Goal: Task Accomplishment & Management: Manage account settings

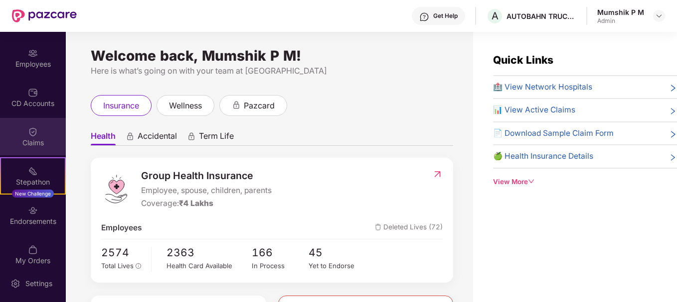
scroll to position [82, 0]
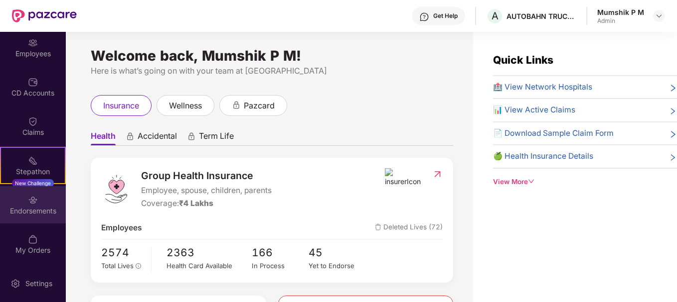
click at [28, 207] on div "Endorsements" at bounding box center [33, 211] width 66 height 10
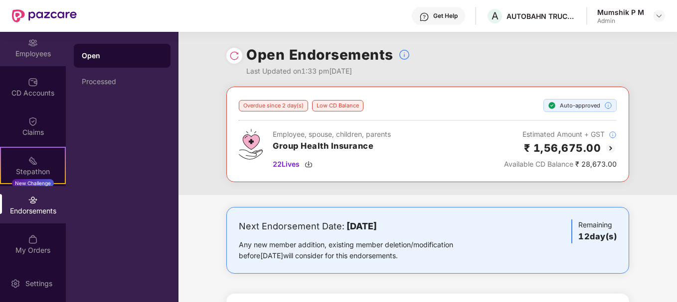
click at [41, 51] on div "Employees" at bounding box center [33, 54] width 66 height 10
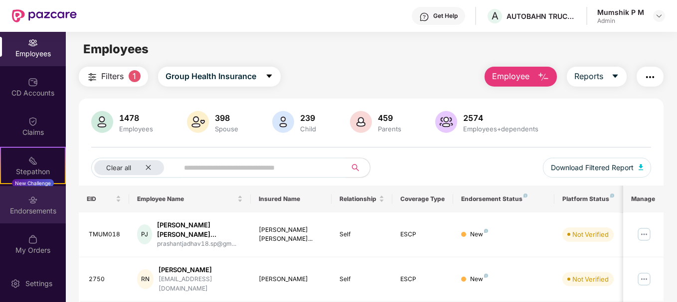
click at [26, 219] on div "Endorsements" at bounding box center [33, 204] width 66 height 37
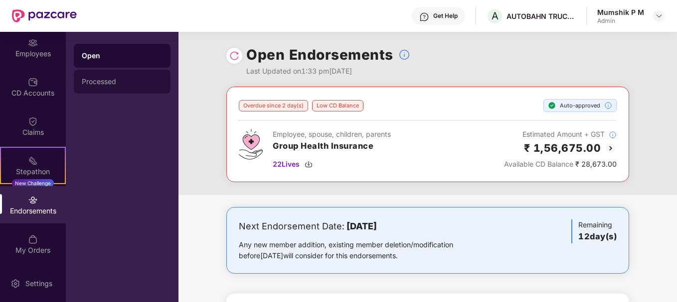
click at [102, 81] on div "Processed" at bounding box center [122, 82] width 81 height 8
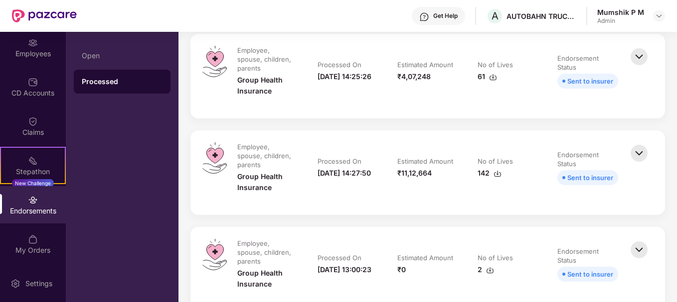
scroll to position [417, 0]
click at [489, 267] on img at bounding box center [490, 271] width 8 height 8
